Goal: Task Accomplishment & Management: Manage account settings

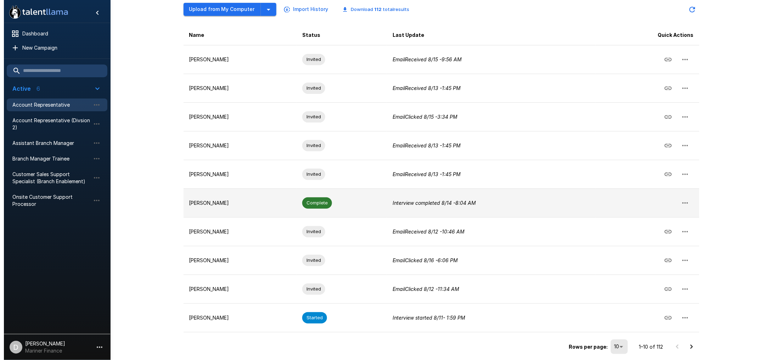
scroll to position [99, 0]
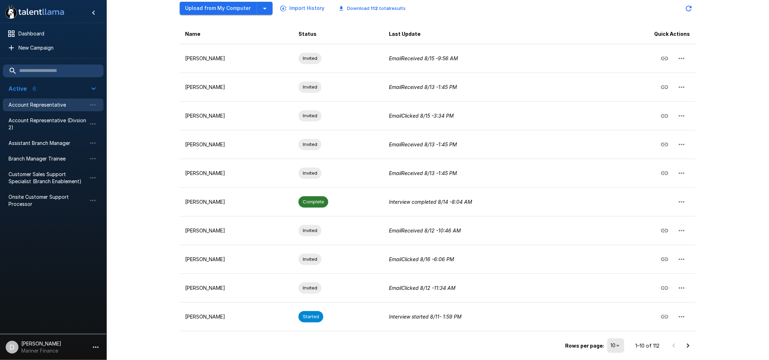
click at [617, 261] on body ".st0{fill:#FFFFFF;} .st1{fill:#76a4ed;} Dashboard New Campaign Active 6 Account…" at bounding box center [384, 81] width 769 height 360
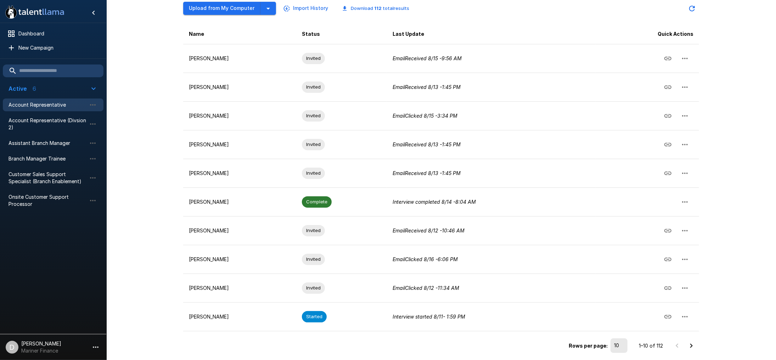
click at [620, 293] on li "100" at bounding box center [395, 289] width 762 height 6
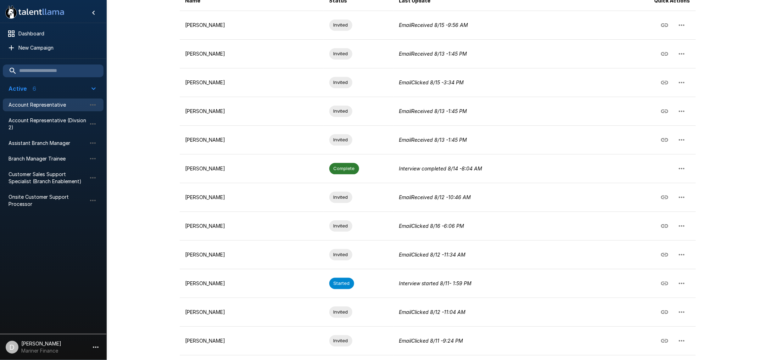
scroll to position [94, 0]
